Goal: Navigation & Orientation: Understand site structure

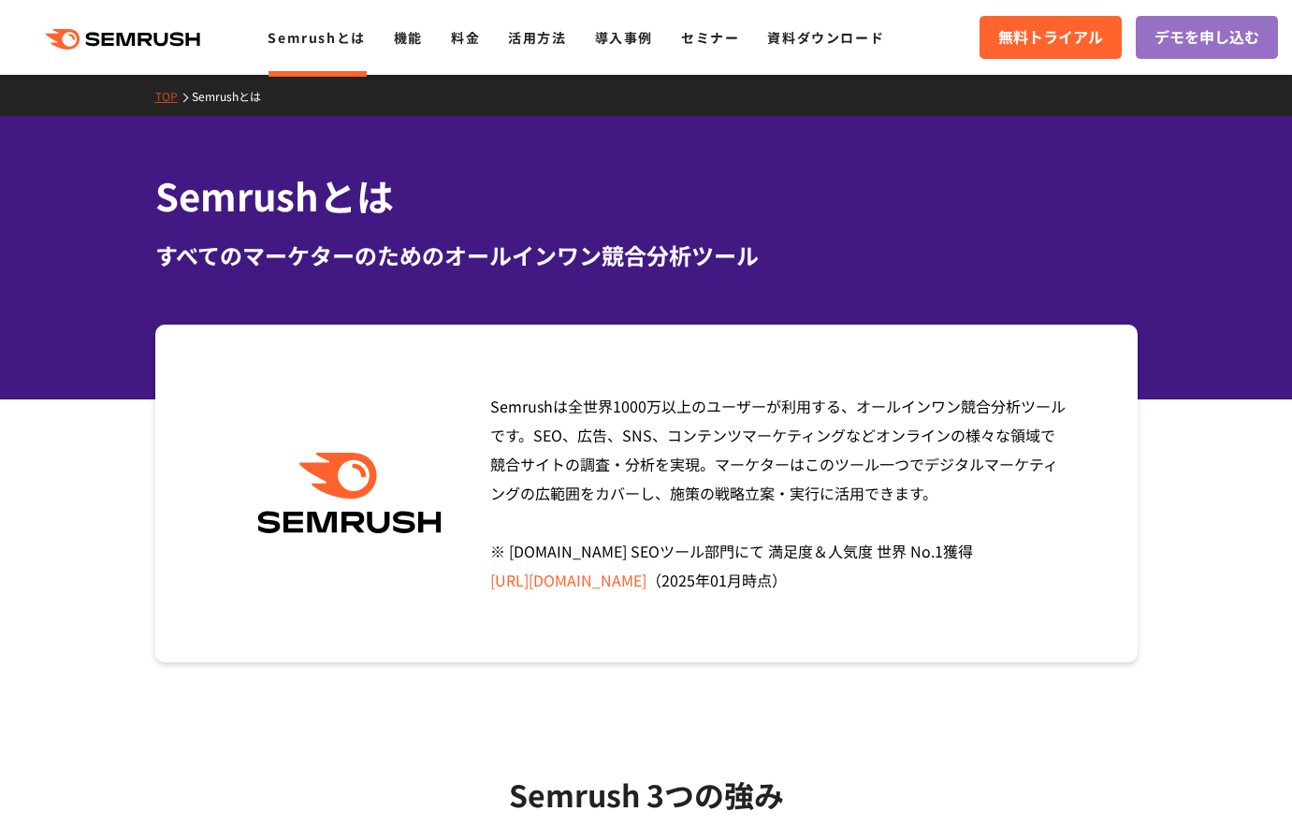
drag, startPoint x: 911, startPoint y: 495, endPoint x: 469, endPoint y: 399, distance: 453.0
click at [469, 399] on div "Semrushは全世界1000万以上のユーザーが利用する、オールインワン競合分析ツールです。SEO、広告、SNS、コンテンツマーケティングなどオンラインの様々…" at bounding box center [646, 494] width 983 height 338
copy span "Semrushは全世界1000万以上のユーザーが利用する、オールインワン競合分析ツールです。SEO、広告、SNS、コンテンツマーケティングなどオンラインの様々…"
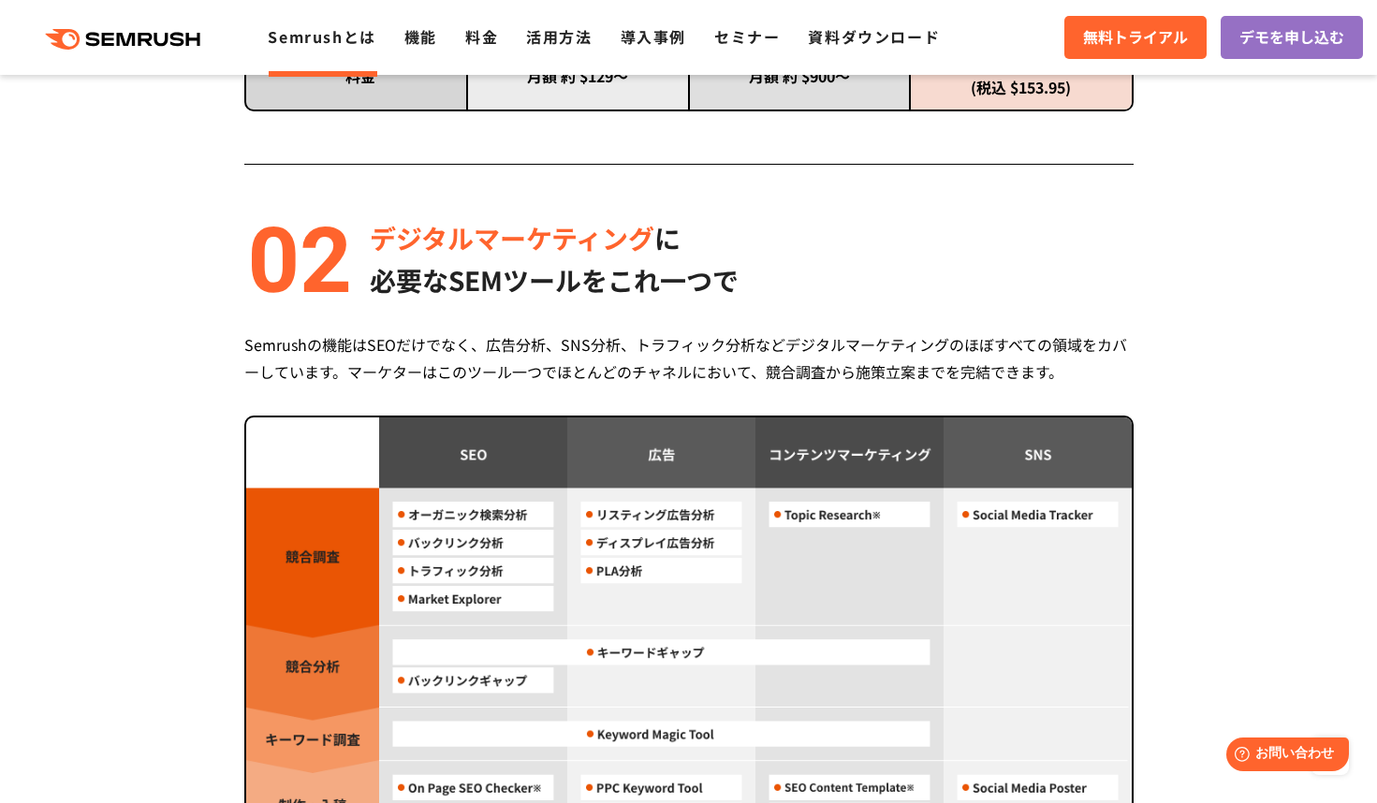
scroll to position [1406, 0]
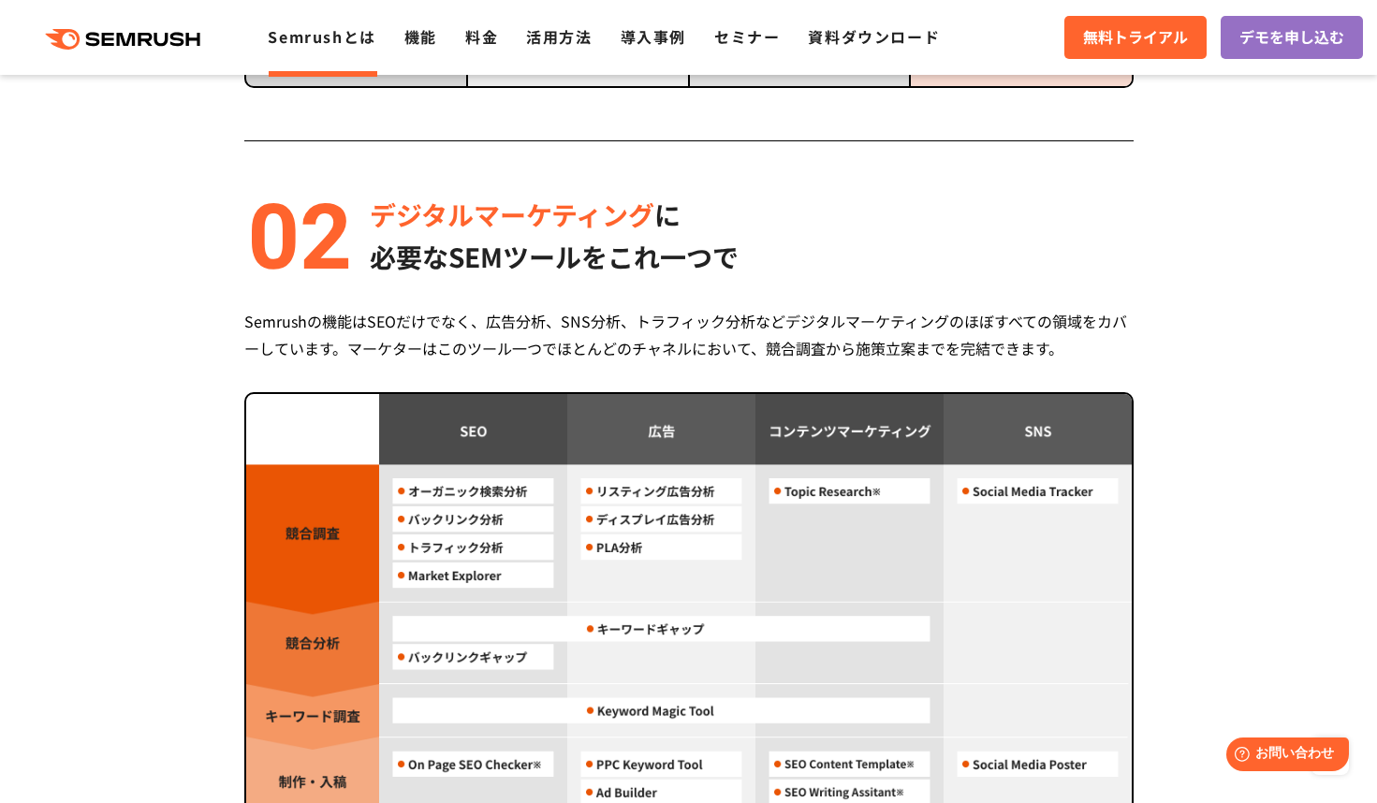
click at [1000, 276] on div "デジタルマーケティング に 必要なSEMツールをこれ一つで" at bounding box center [688, 236] width 889 height 84
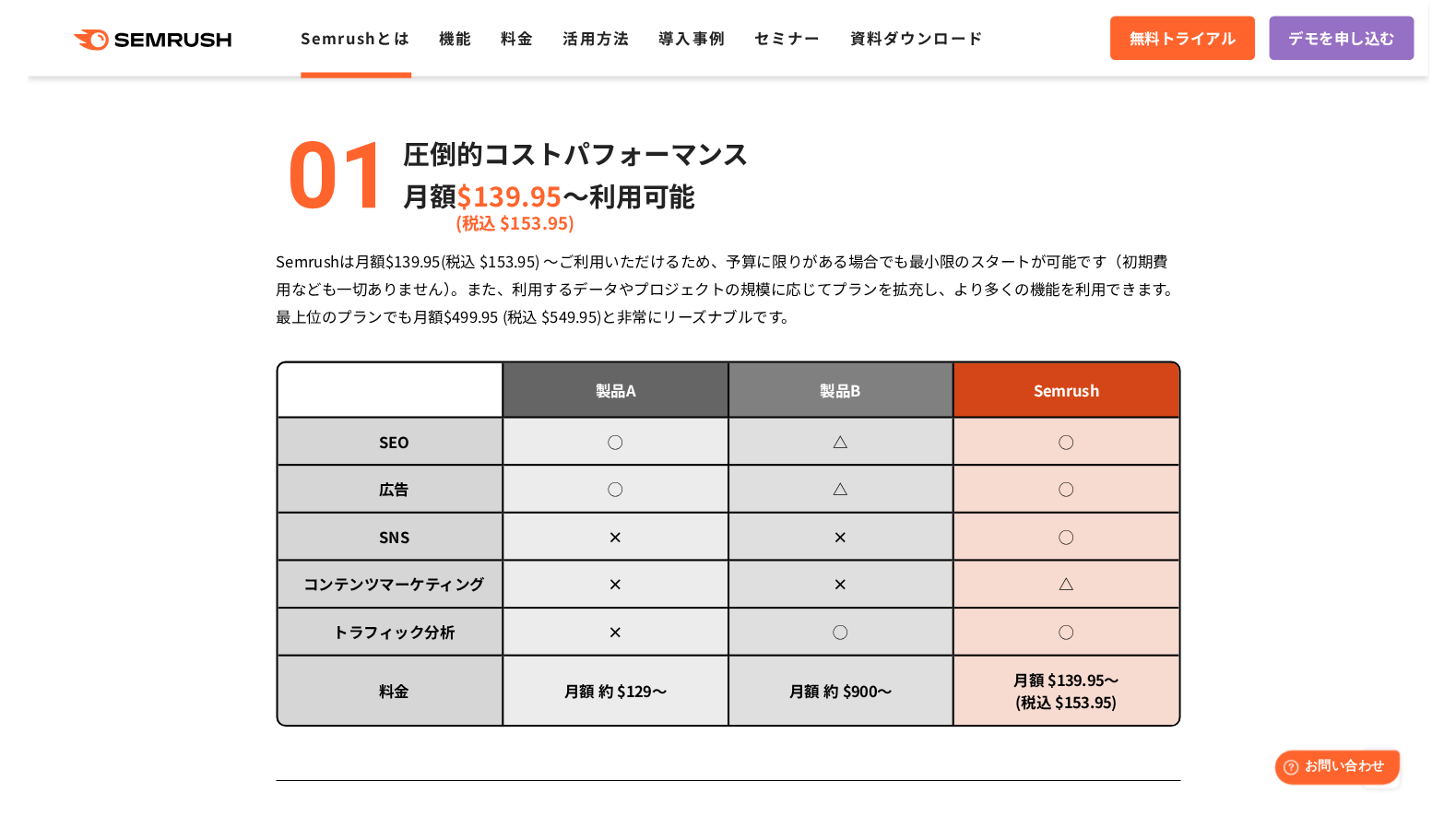
scroll to position [0, 0]
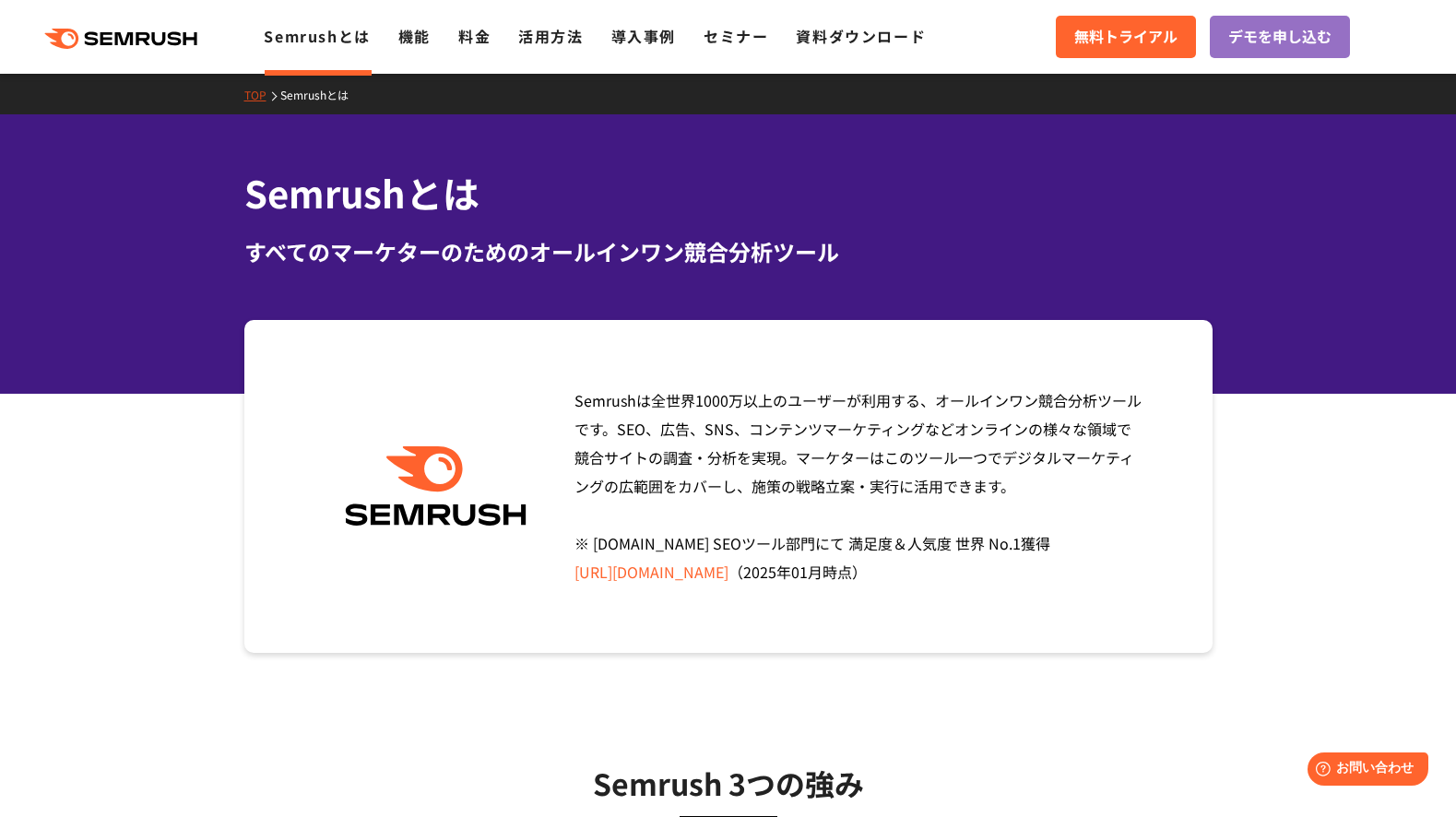
click at [126, 38] on icon ".cls {fill: #FF642D;}" at bounding box center [122, 38] width 208 height 21
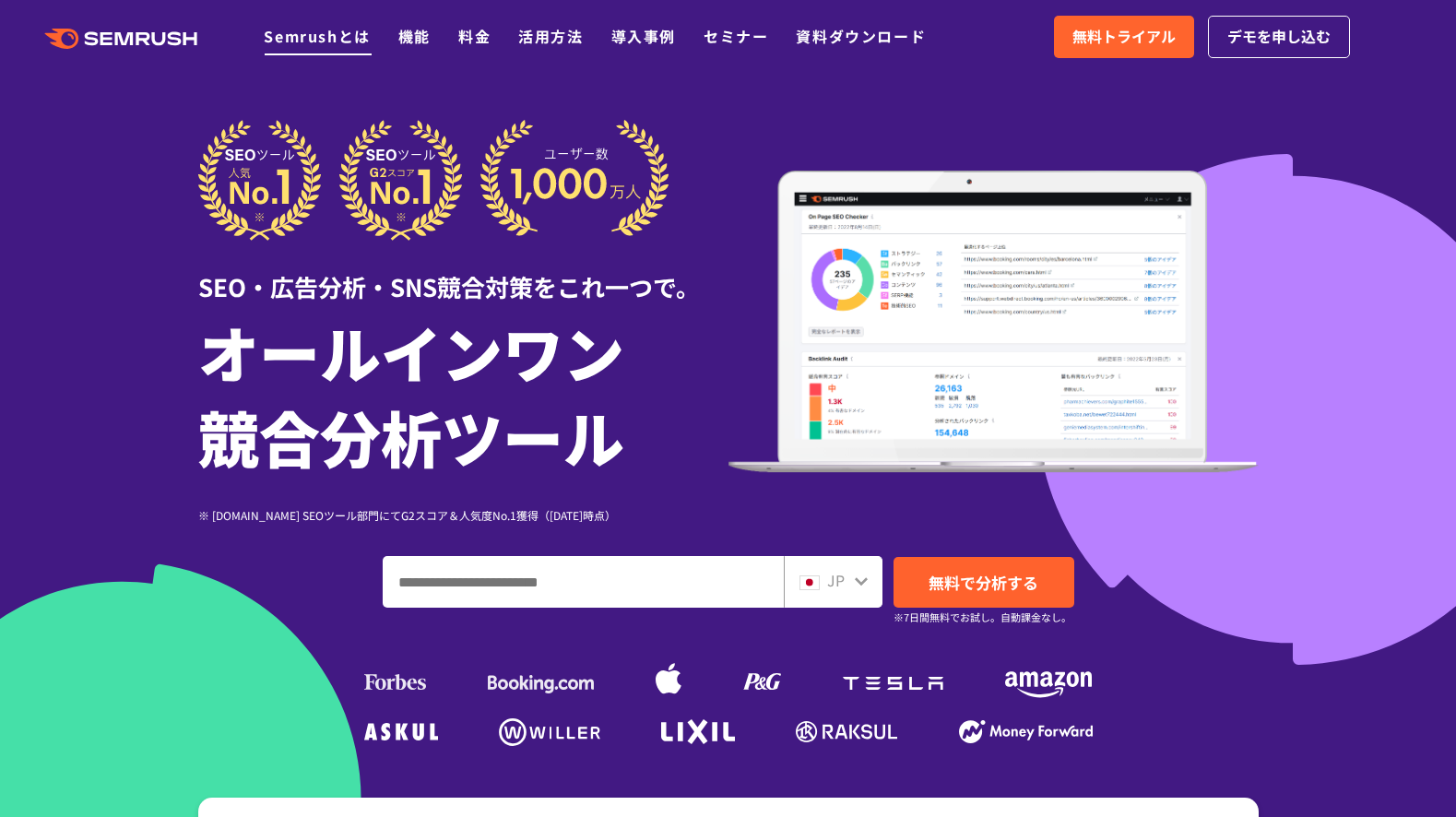
click at [306, 34] on link "Semrushとは" at bounding box center [317, 35] width 106 height 22
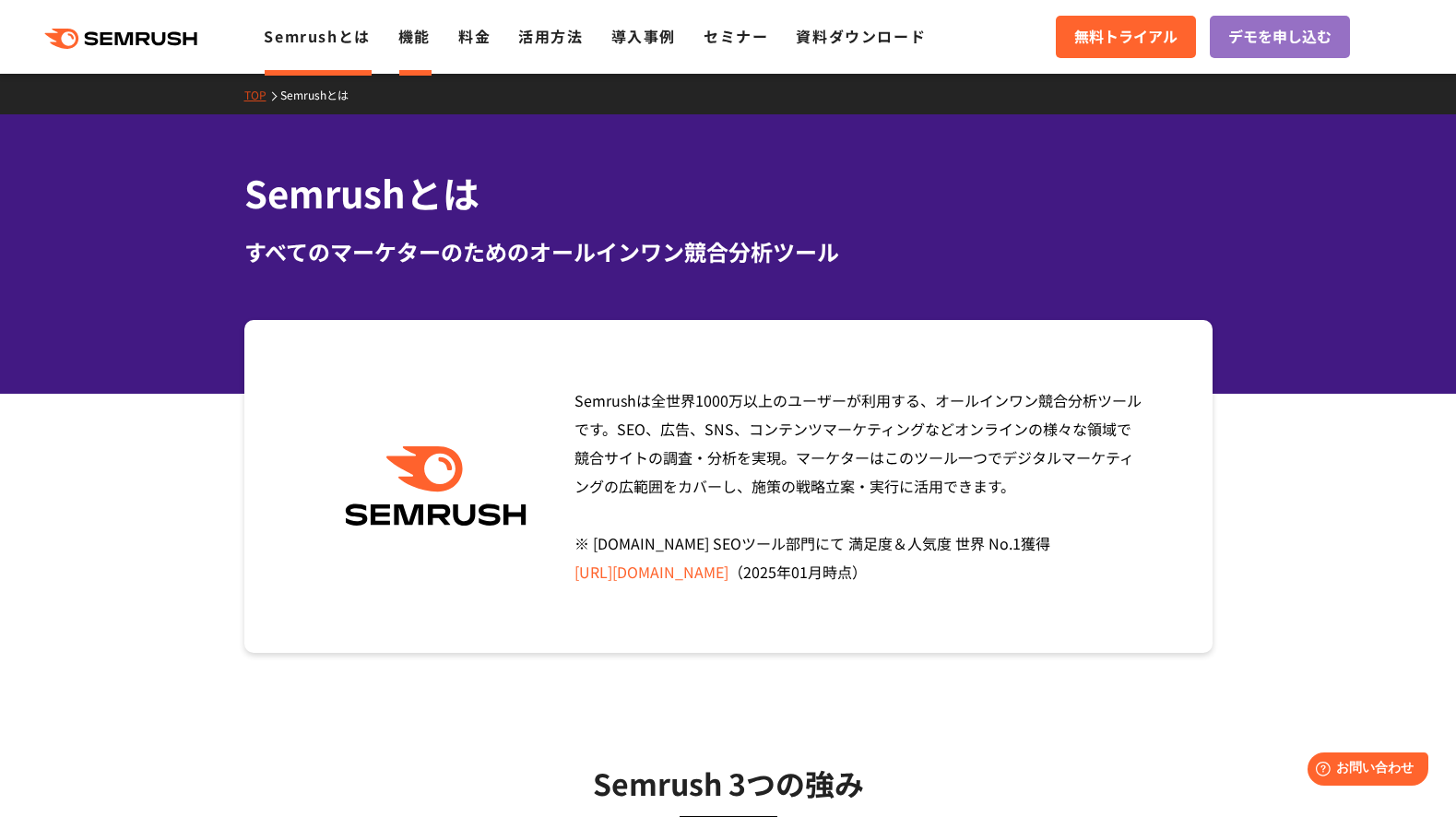
click at [399, 43] on link "機能" at bounding box center [414, 35] width 33 height 22
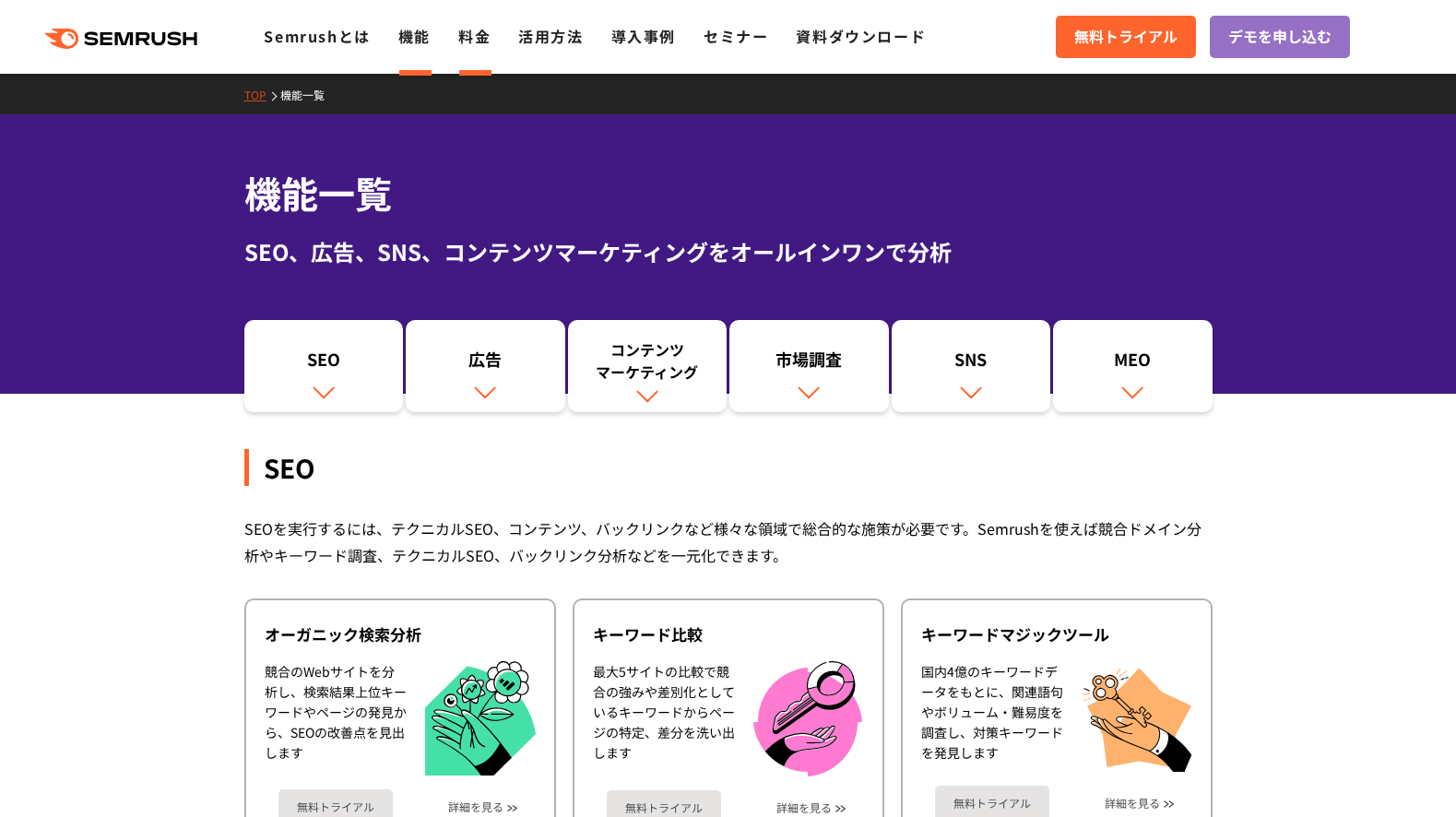
click at [476, 39] on link "料金" at bounding box center [474, 35] width 33 height 22
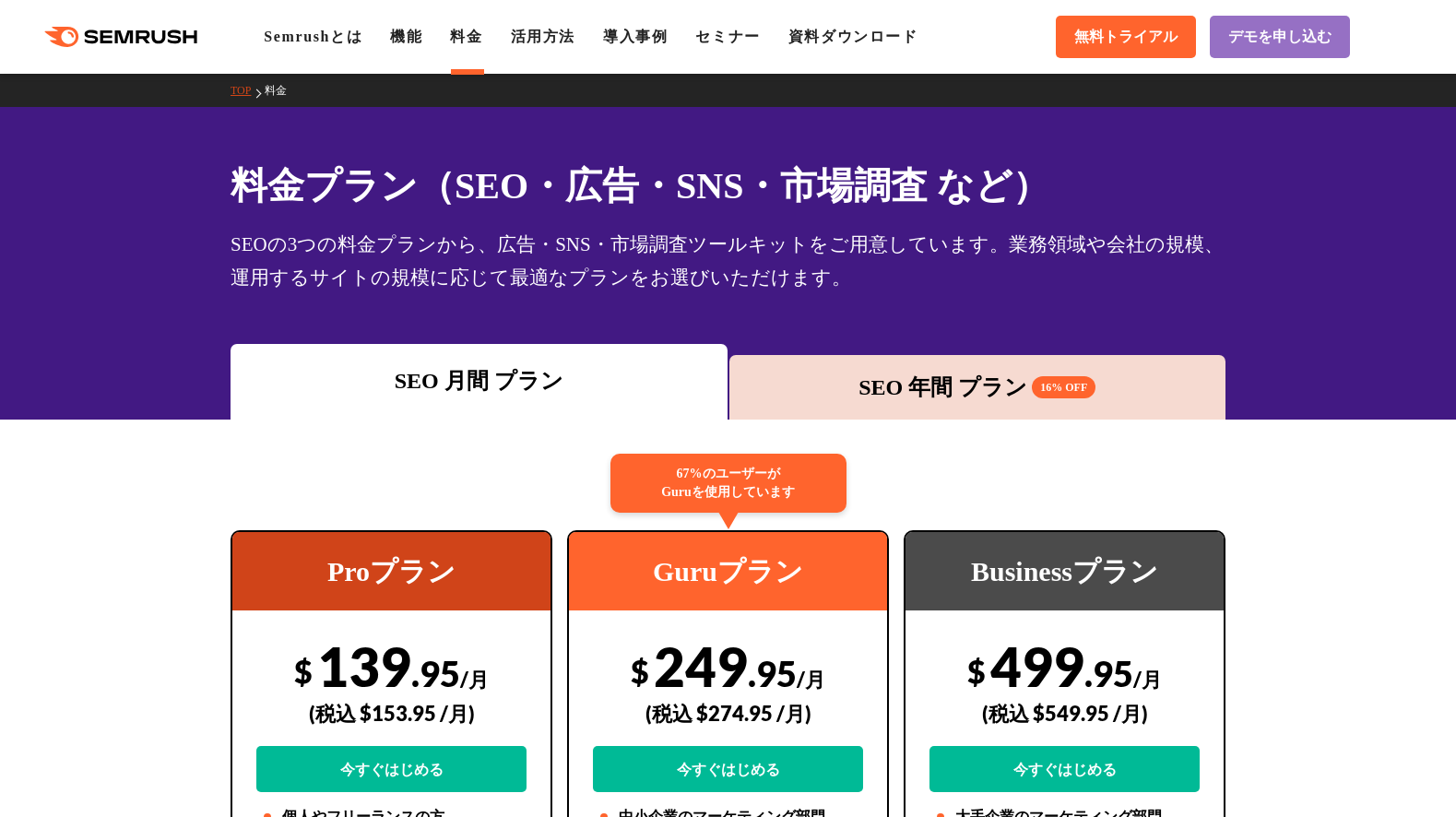
click at [560, 43] on link "活用方法" at bounding box center [543, 36] width 65 height 16
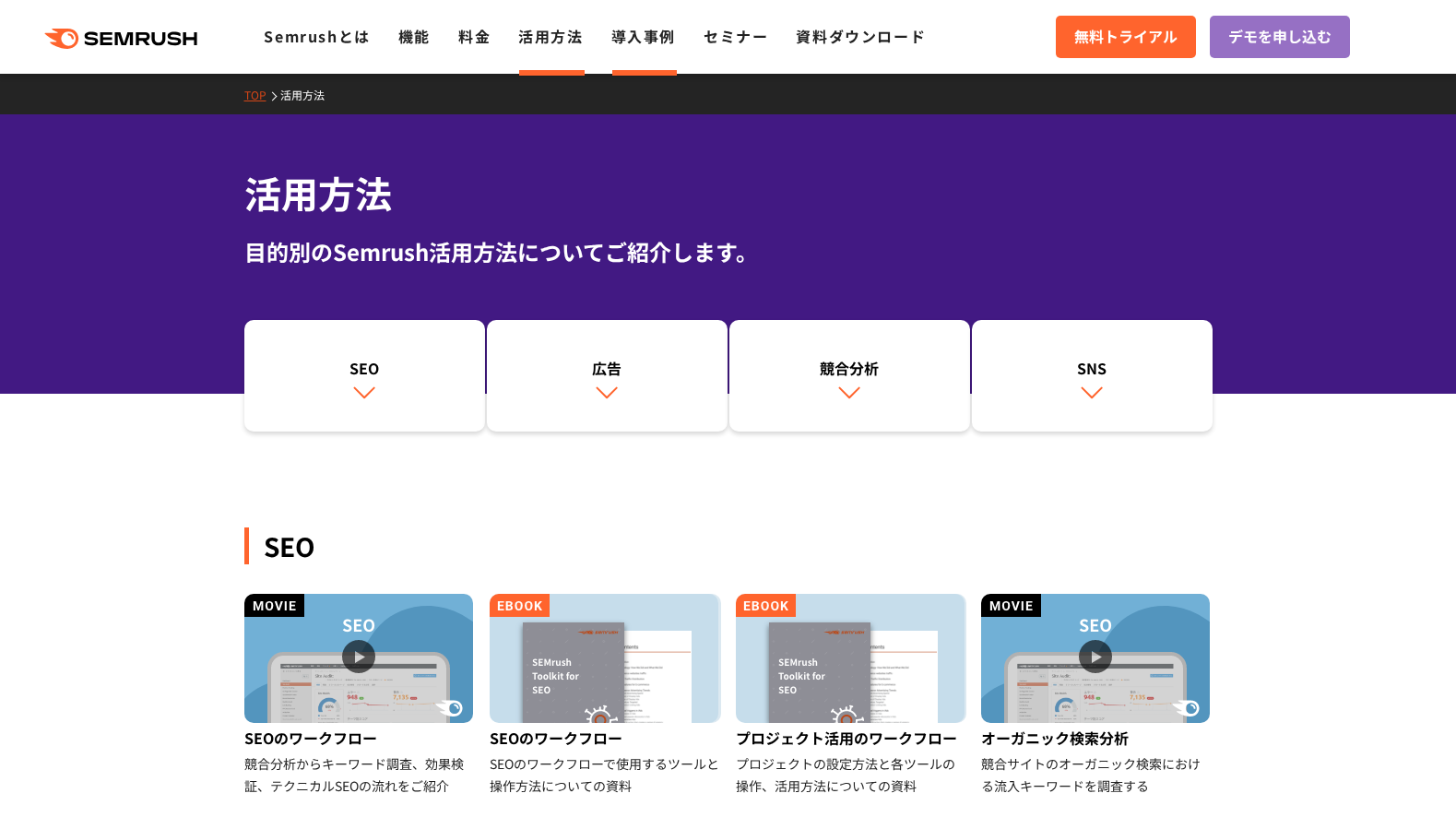
click at [647, 40] on link "導入事例" at bounding box center [643, 35] width 65 height 22
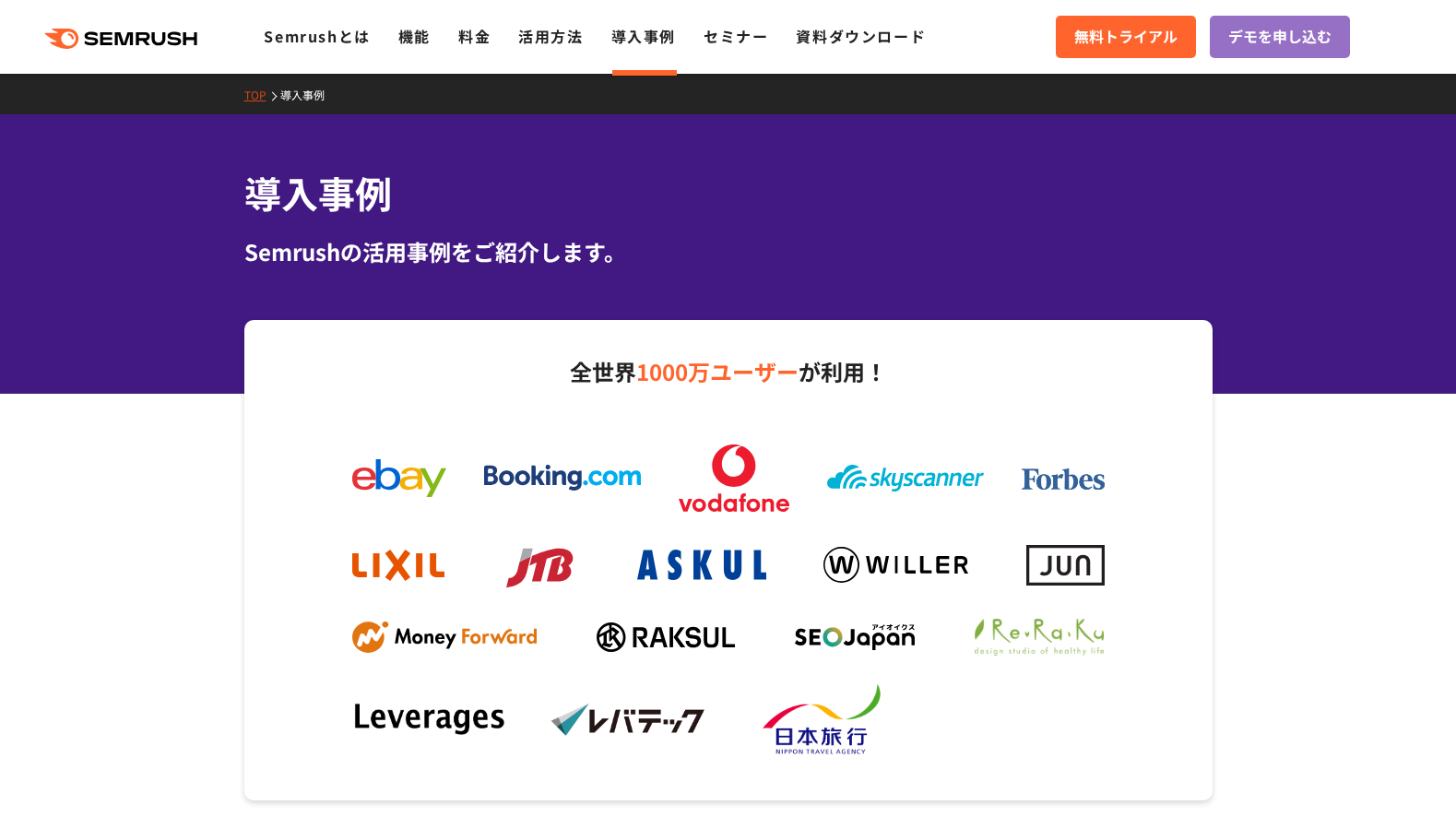
click at [738, 40] on link "セミナー" at bounding box center [736, 35] width 65 height 22
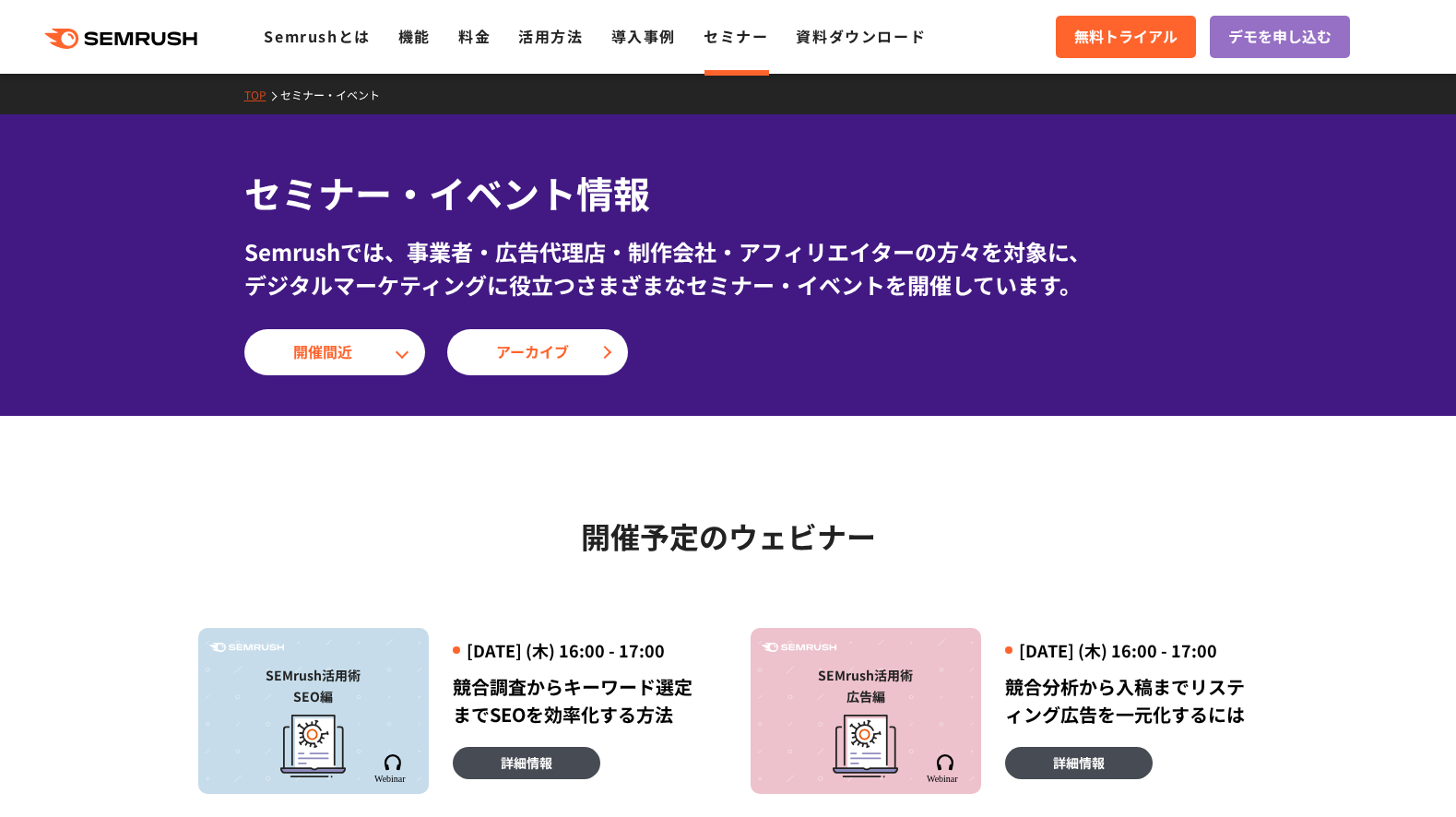
click at [835, 34] on link "資料ダウンロード" at bounding box center [861, 35] width 130 height 22
